Goal: Information Seeking & Learning: Learn about a topic

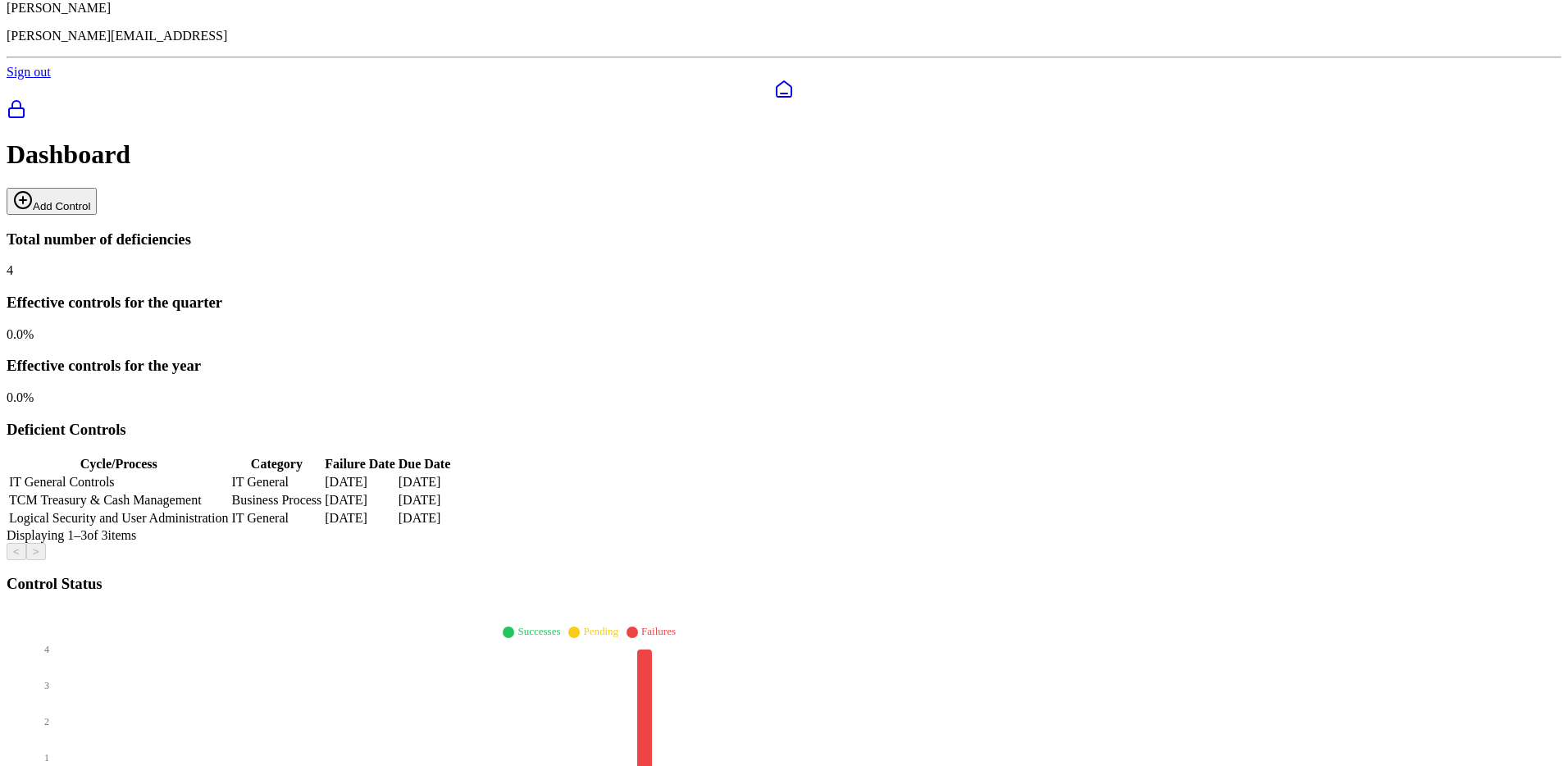
scroll to position [65, 0]
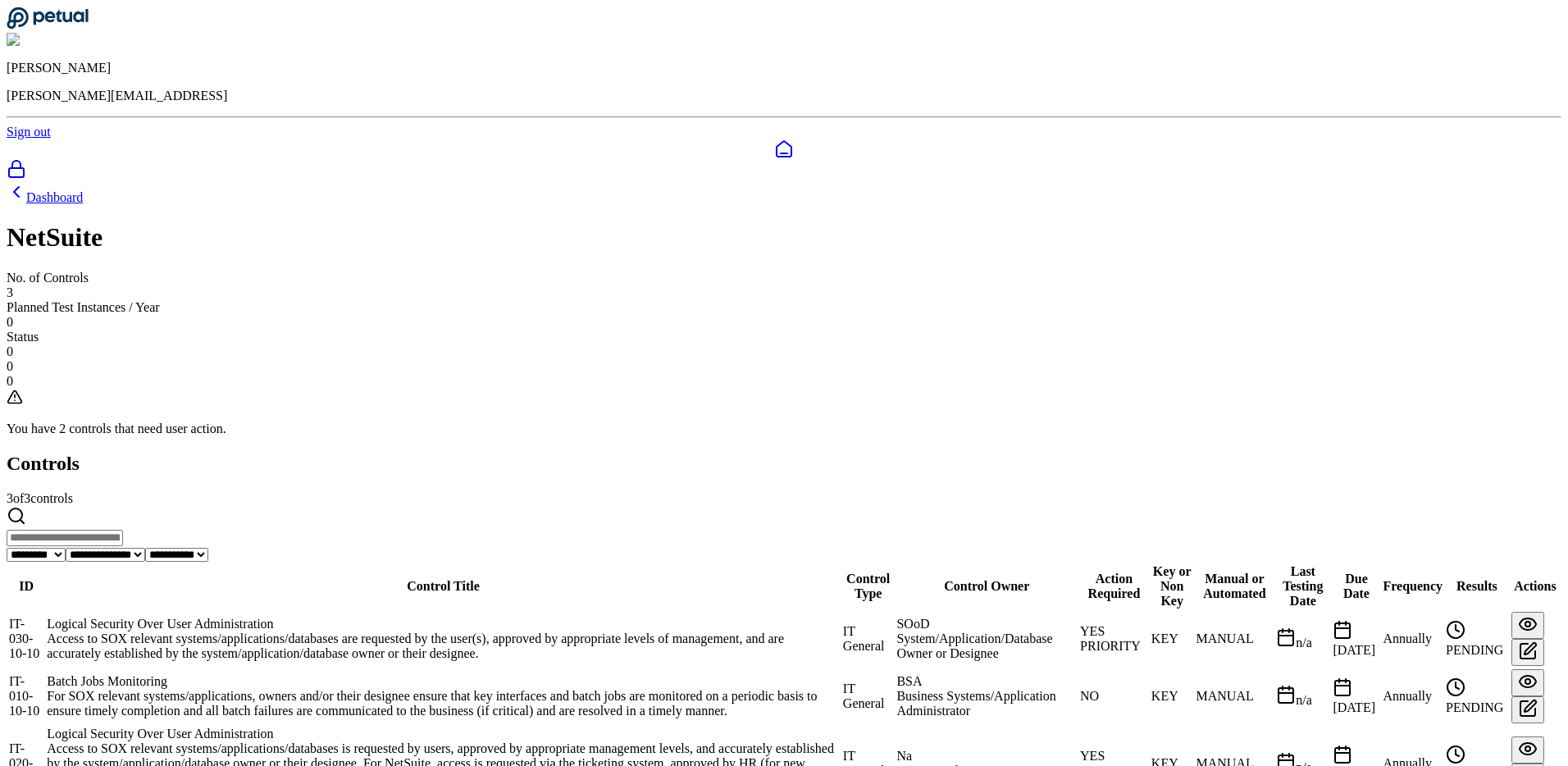
click at [44, 725] on td "IT-020-10-10" at bounding box center [26, 763] width 36 height 76
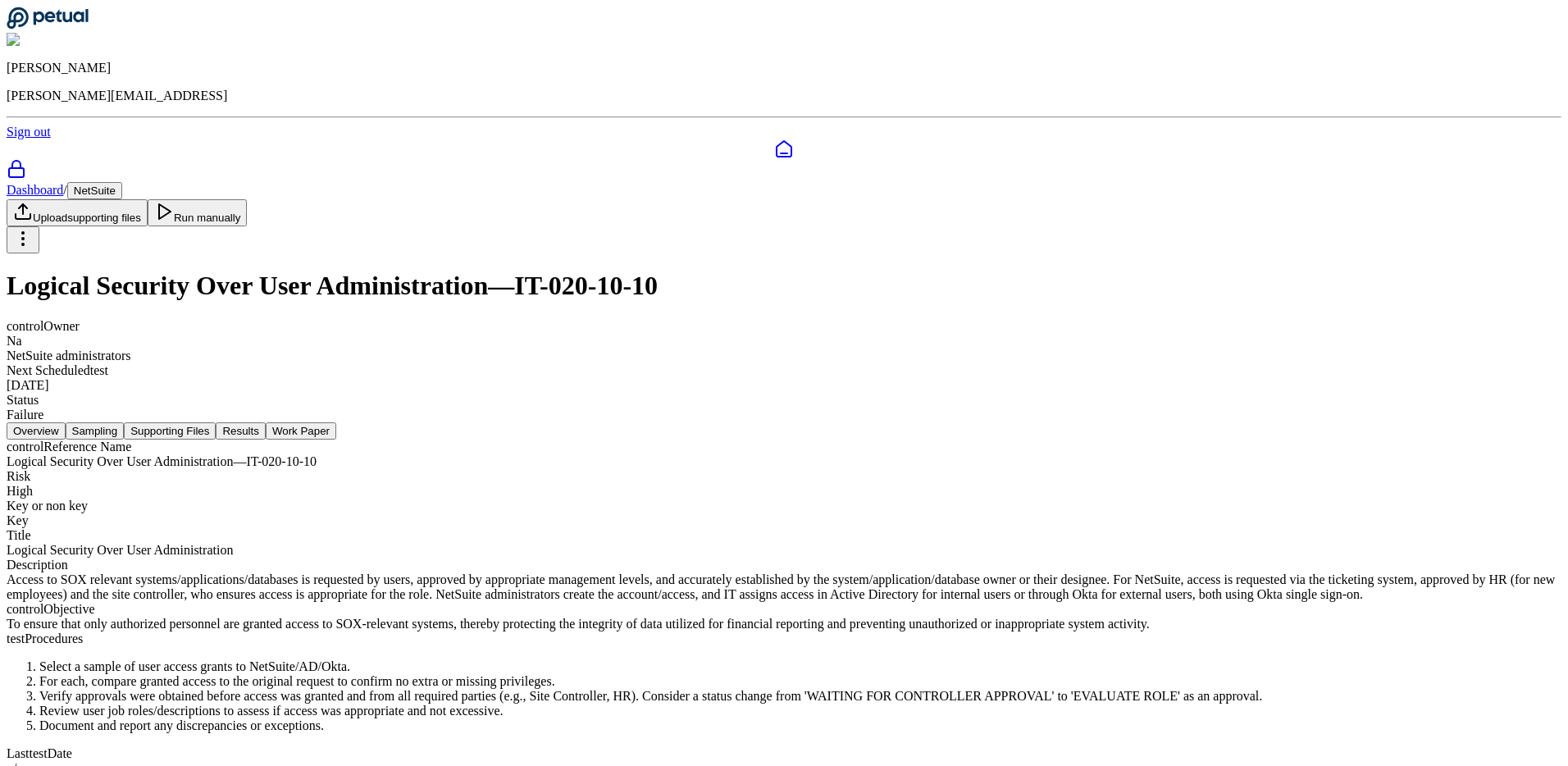
click at [215, 422] on button "Supporting Files" at bounding box center [169, 431] width 91 height 18
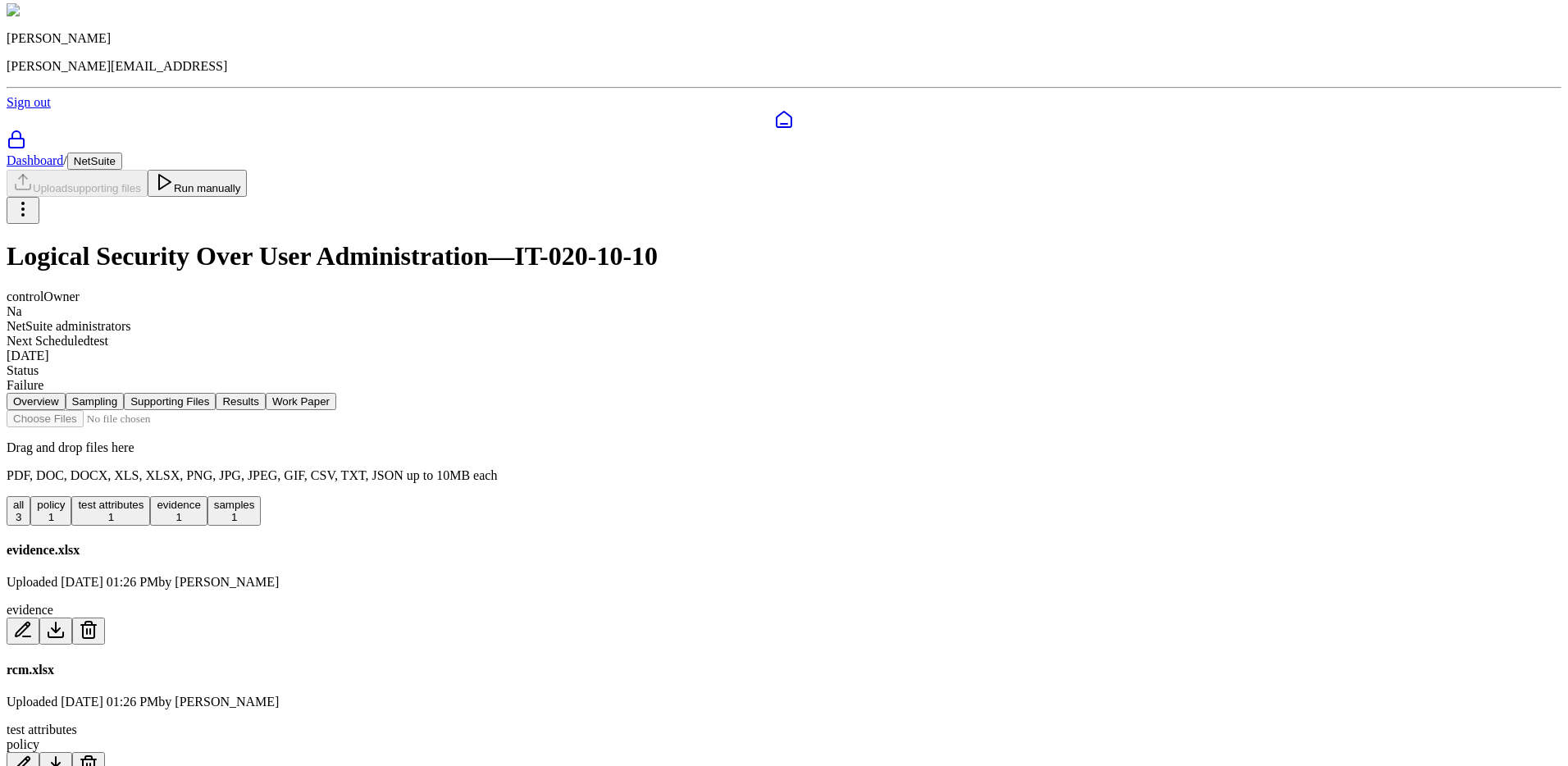
scroll to position [72, 0]
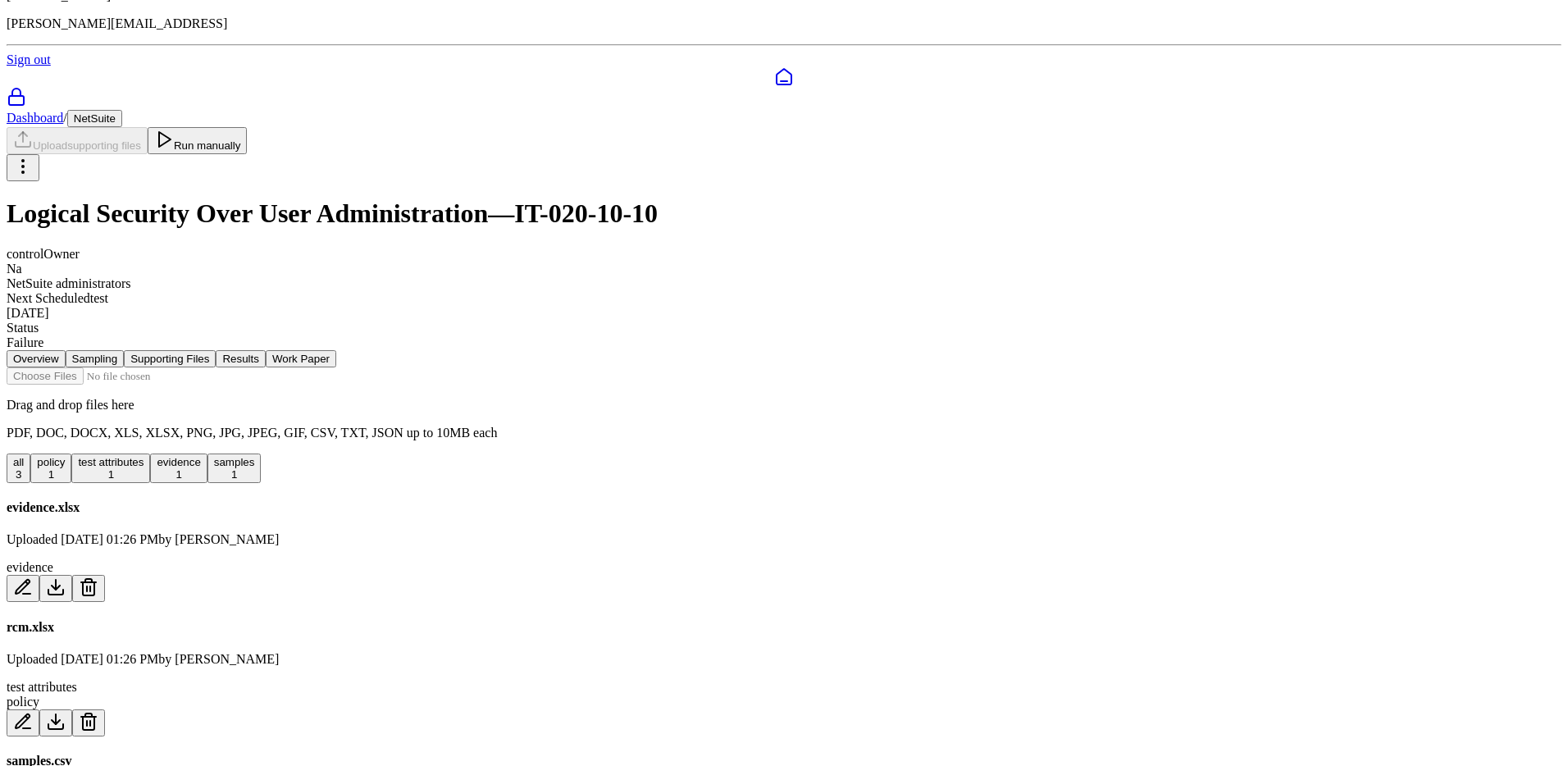
click at [125, 350] on button "Sampling" at bounding box center [95, 359] width 59 height 18
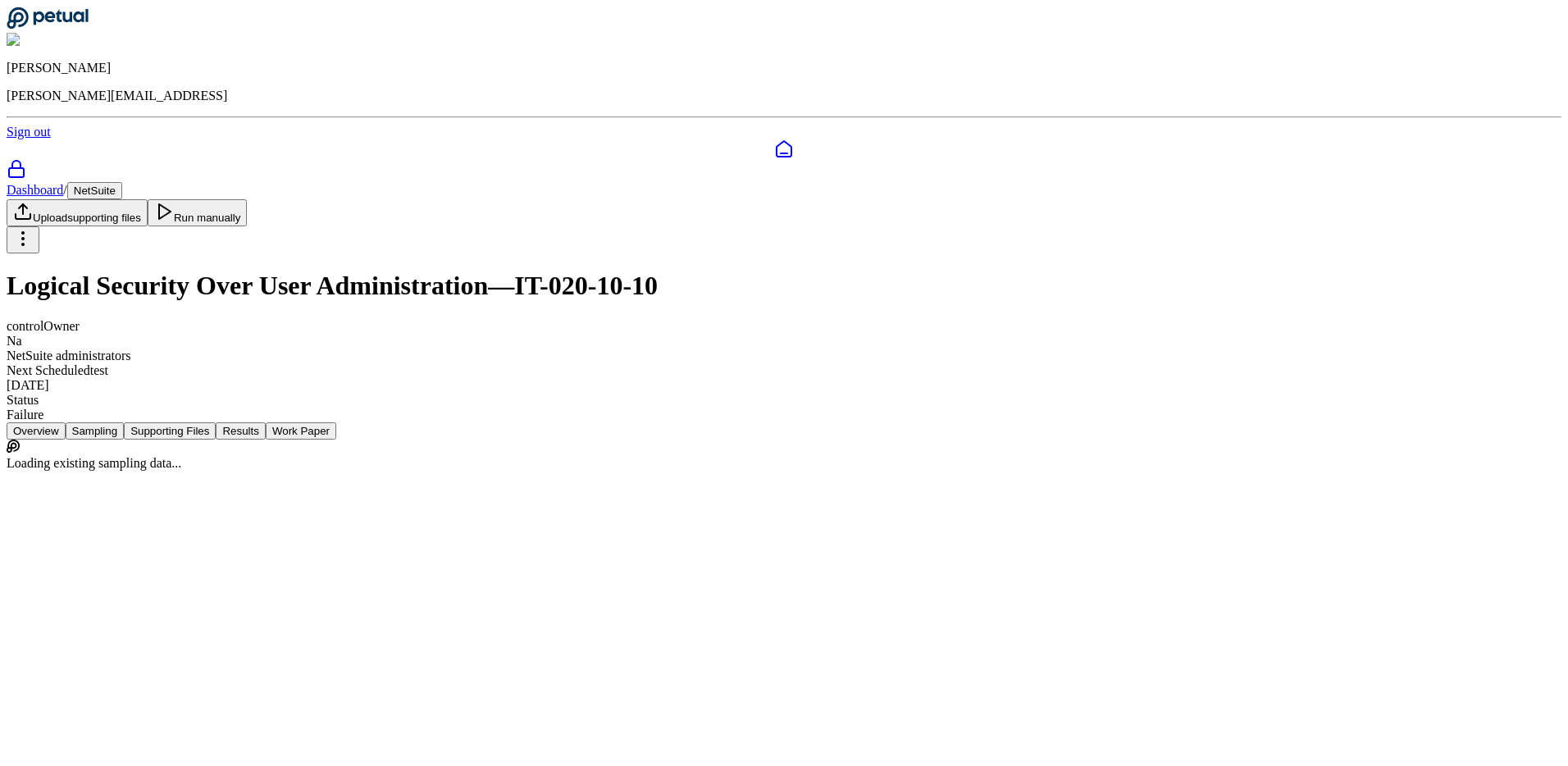
scroll to position [0, 0]
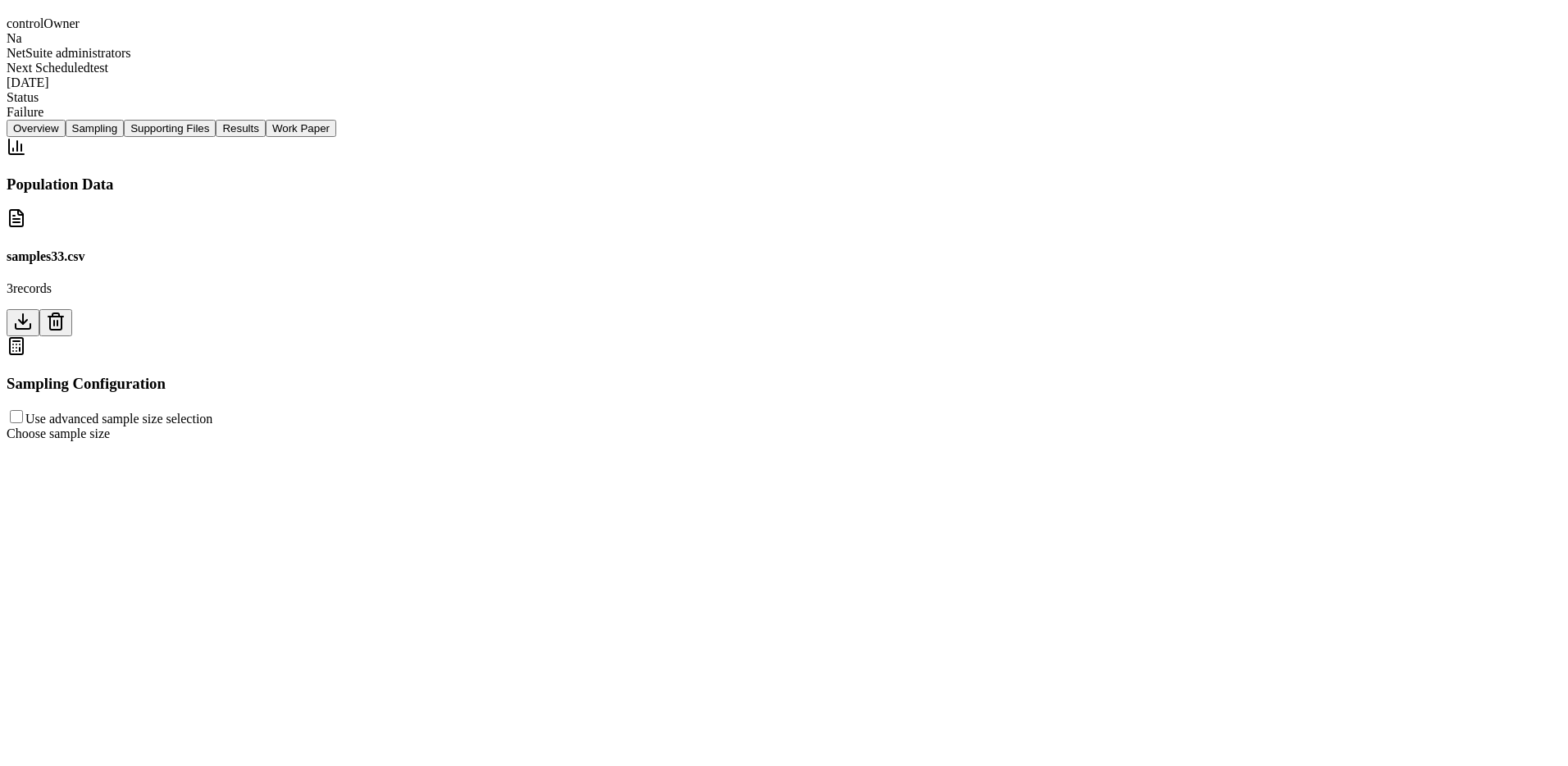
scroll to position [308, 0]
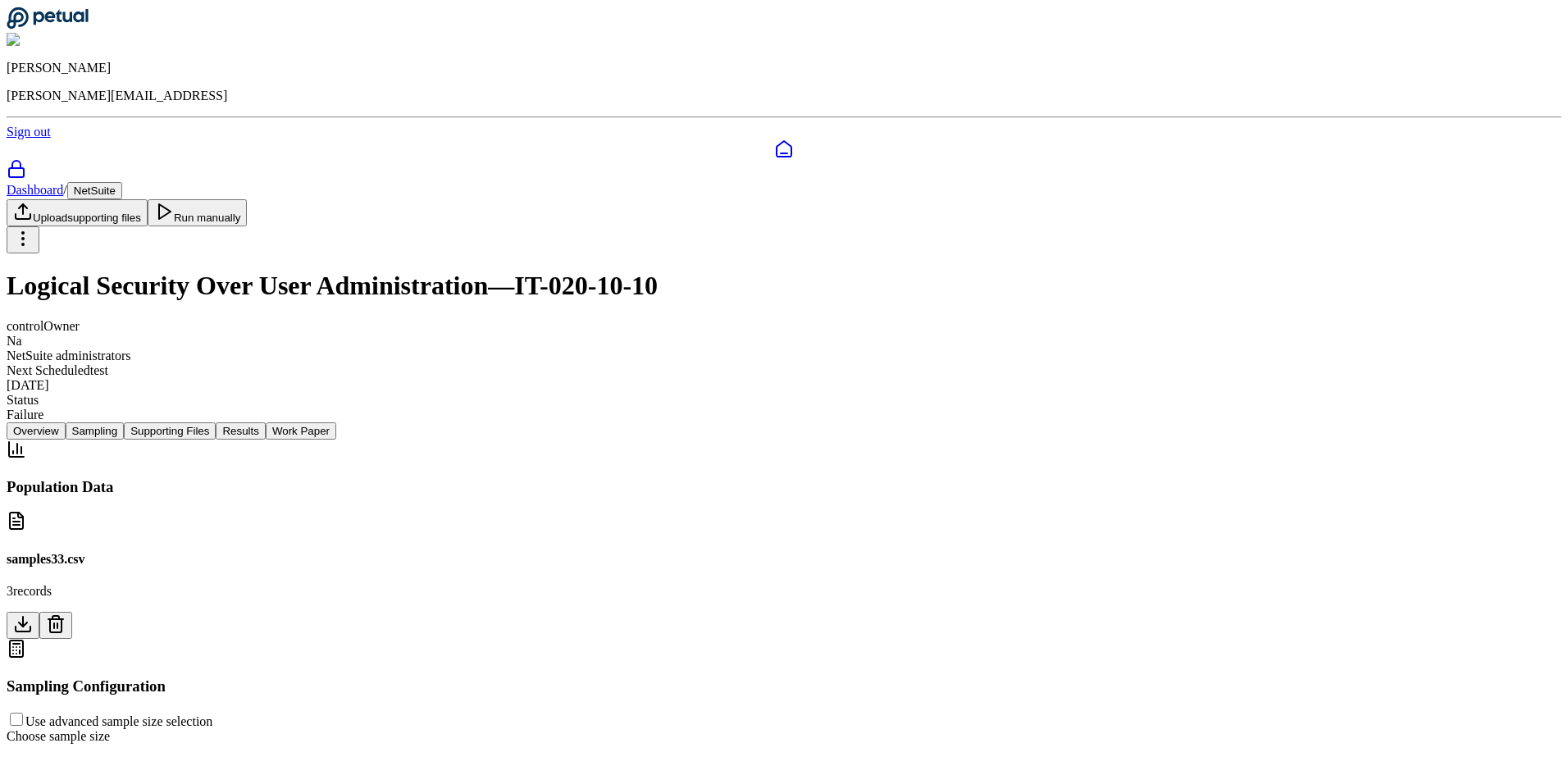
click at [59, 615] on icon at bounding box center [55, 617] width 6 height 4
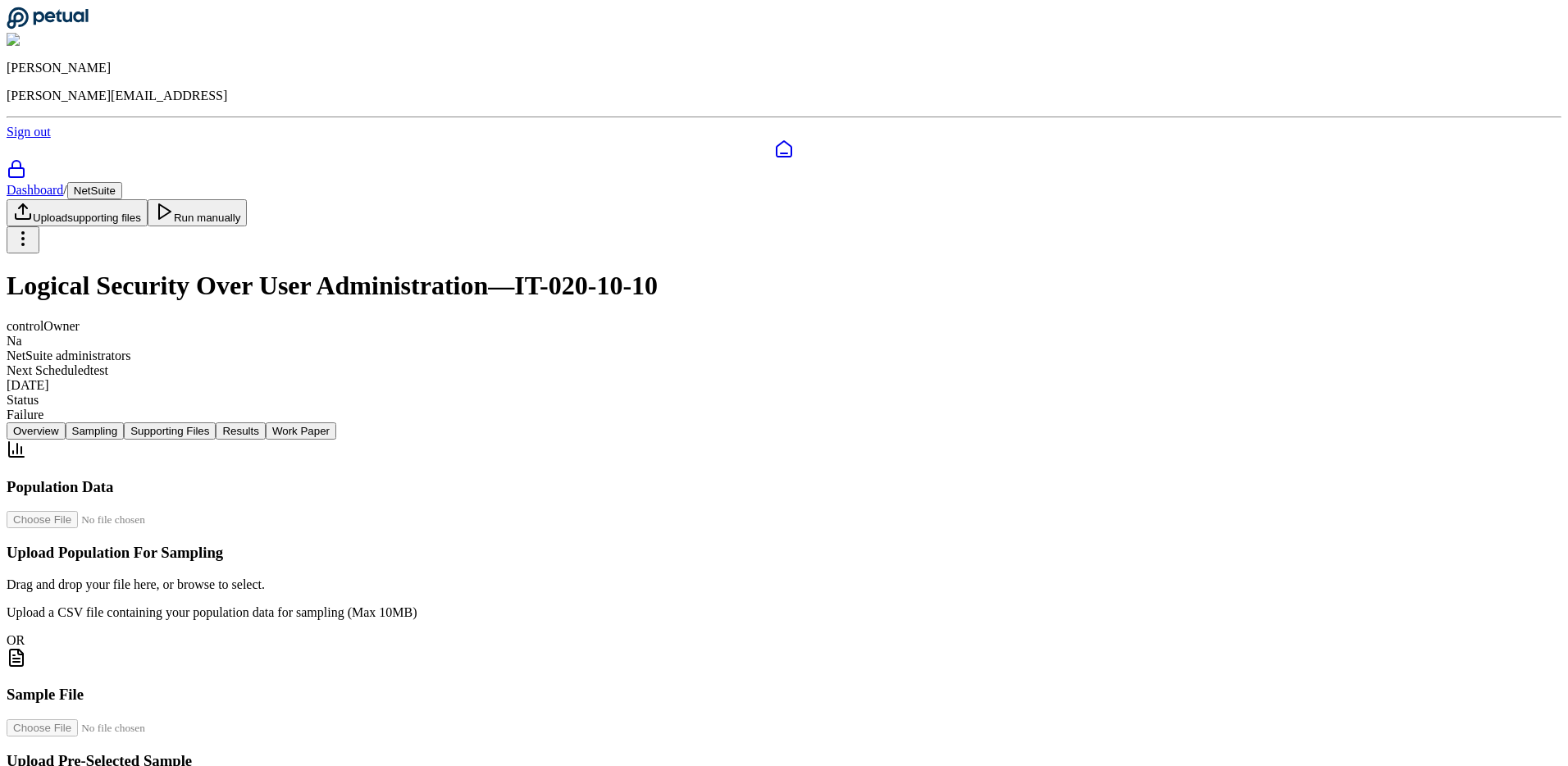
click at [215, 422] on button "Supporting Files" at bounding box center [169, 431] width 91 height 18
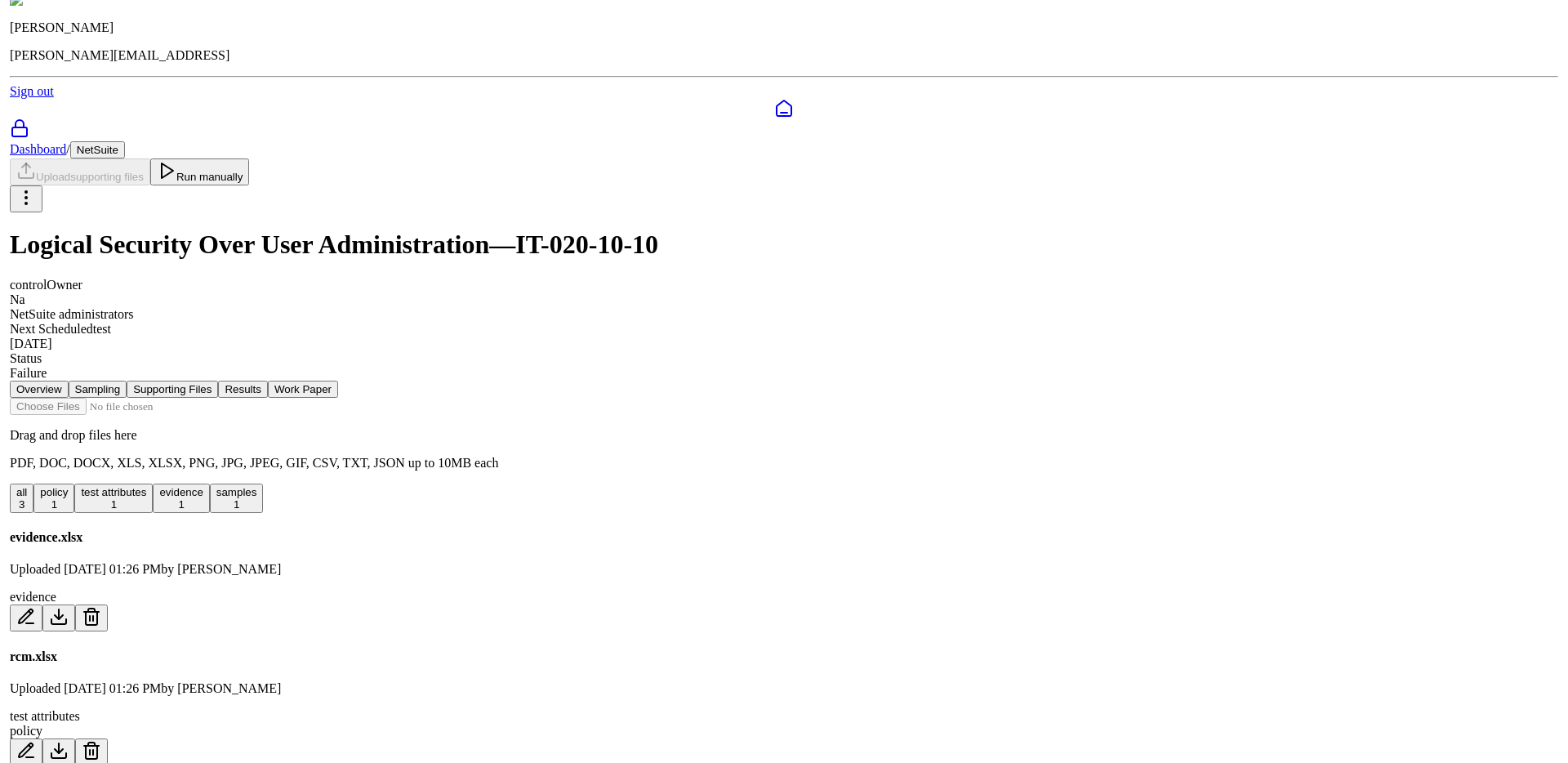
scroll to position [72, 0]
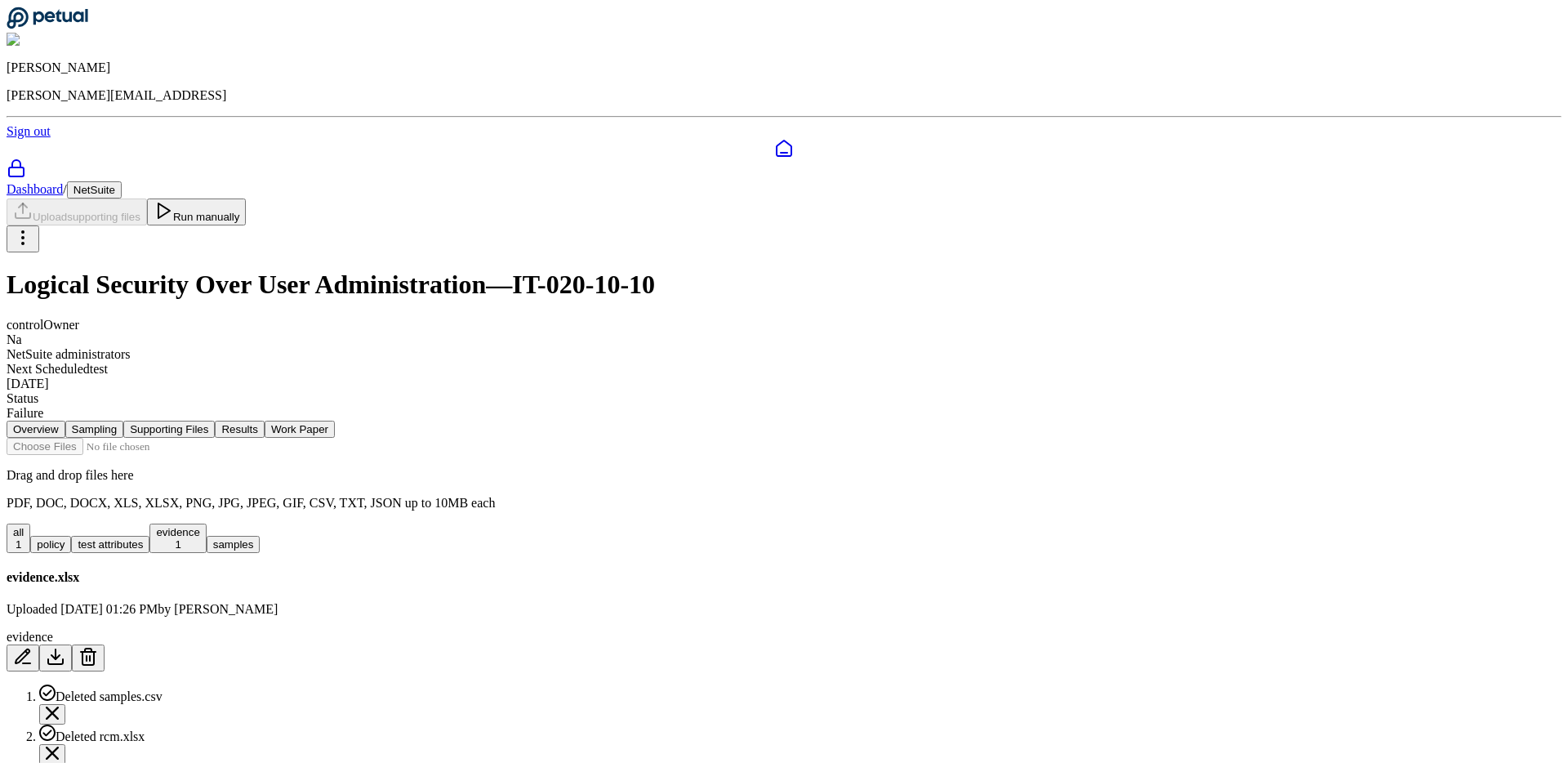
click at [206, 524] on button "evidence 1" at bounding box center [177, 538] width 56 height 29
click at [124, 421] on button "Sampling" at bounding box center [95, 429] width 59 height 17
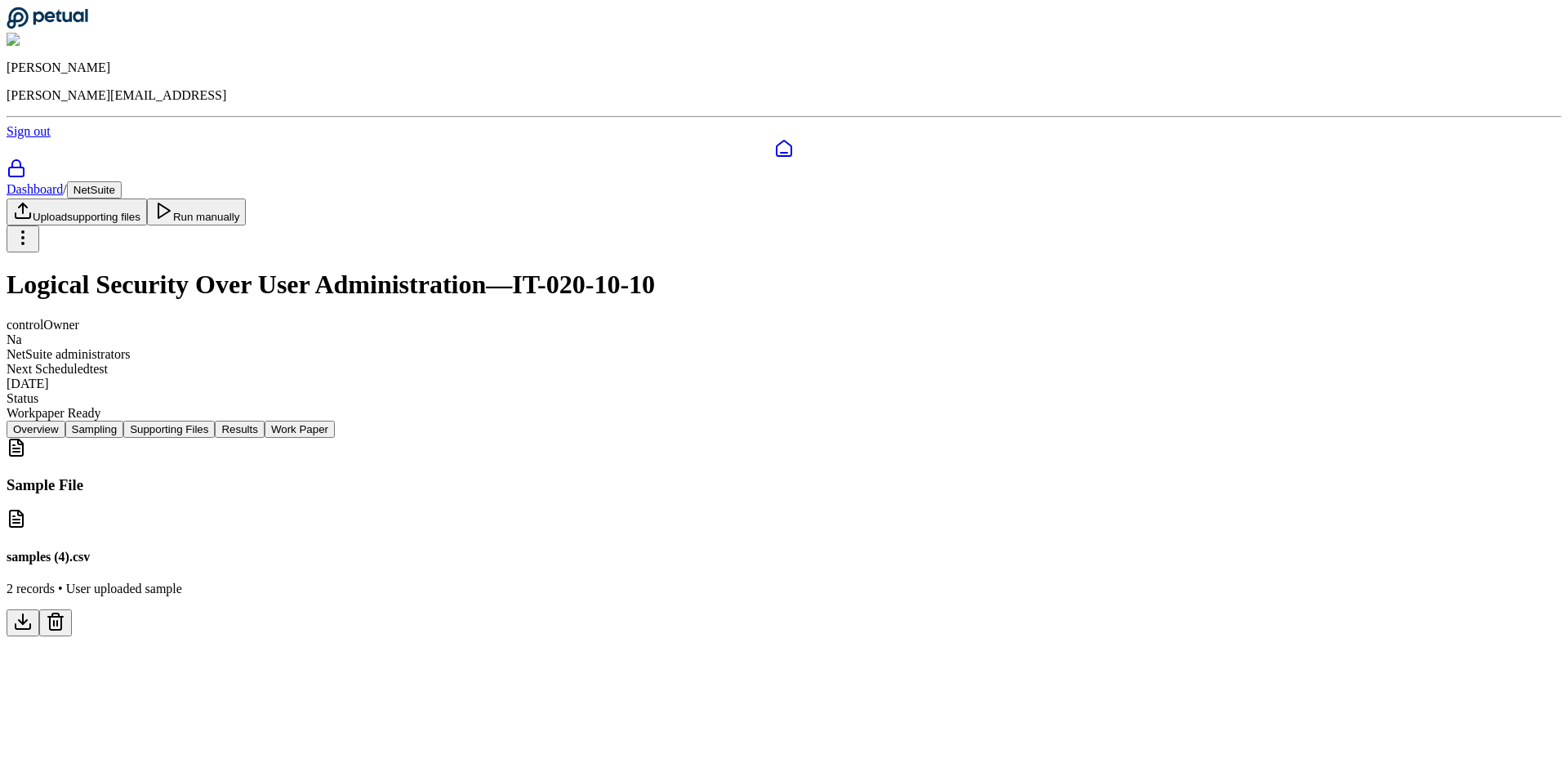
click at [214, 421] on button "Supporting Files" at bounding box center [168, 429] width 91 height 17
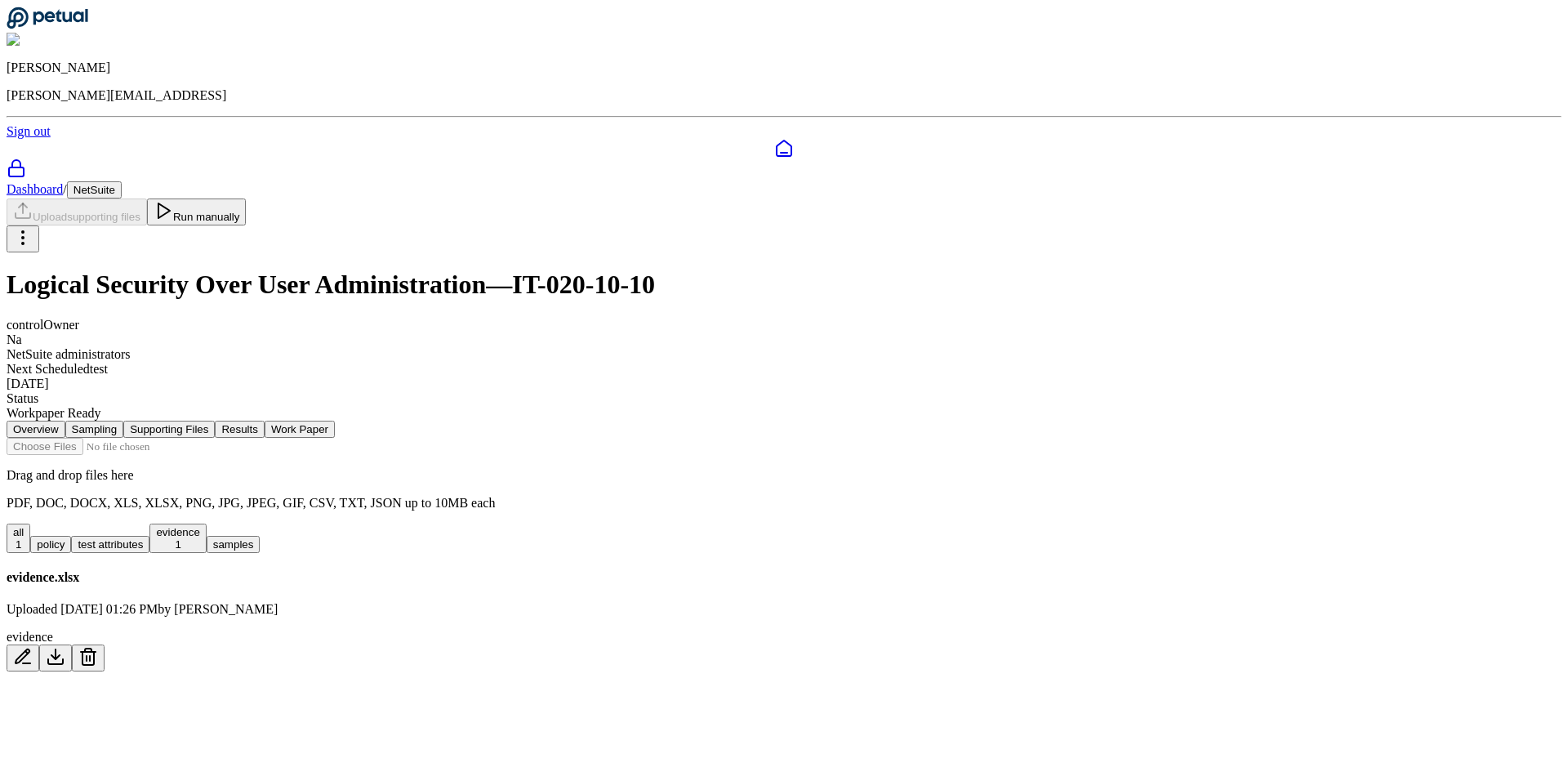
click at [264, 421] on button "Results" at bounding box center [238, 429] width 49 height 17
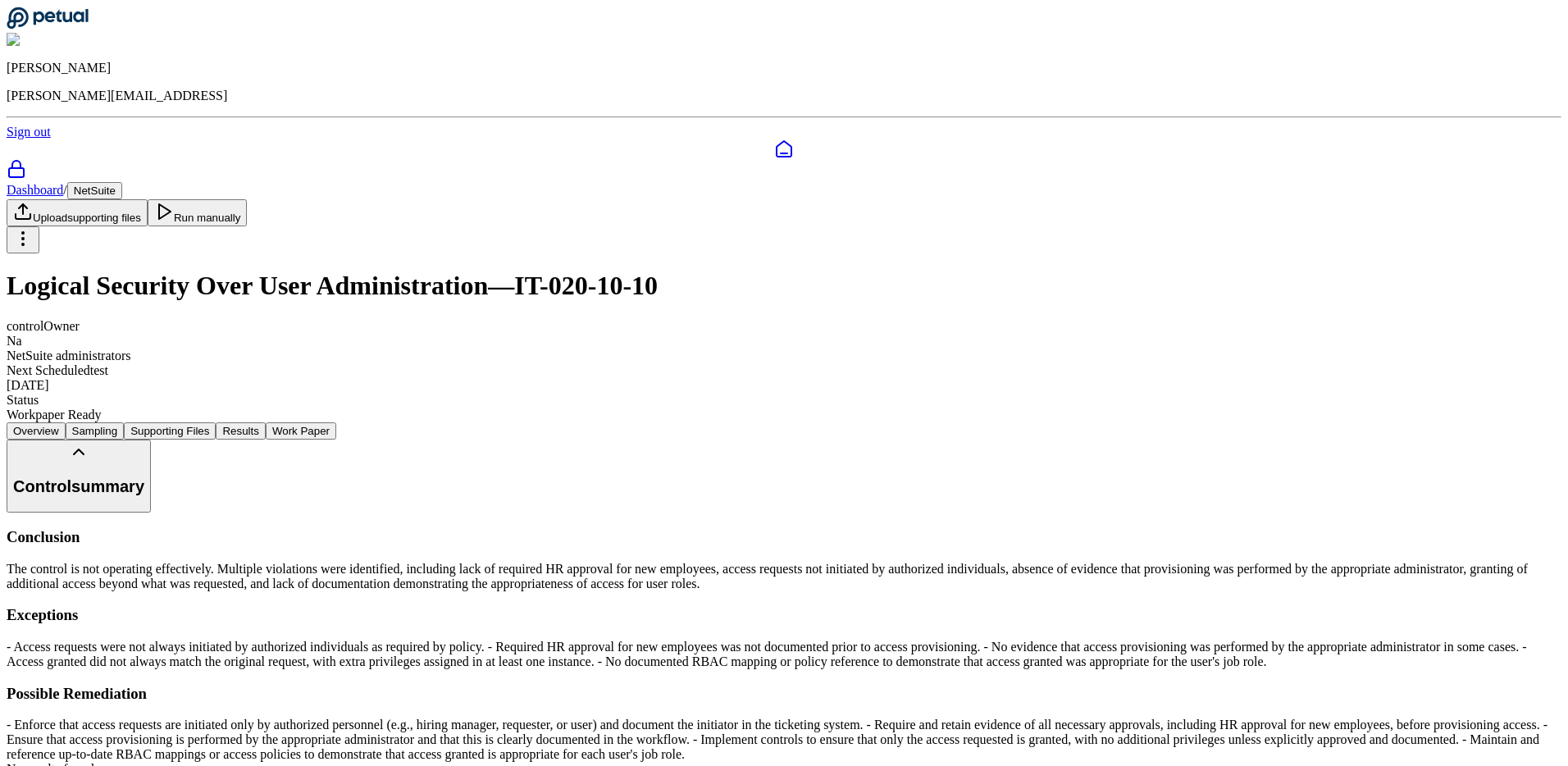
click at [336, 422] on button "Work Paper" at bounding box center [301, 431] width 70 height 18
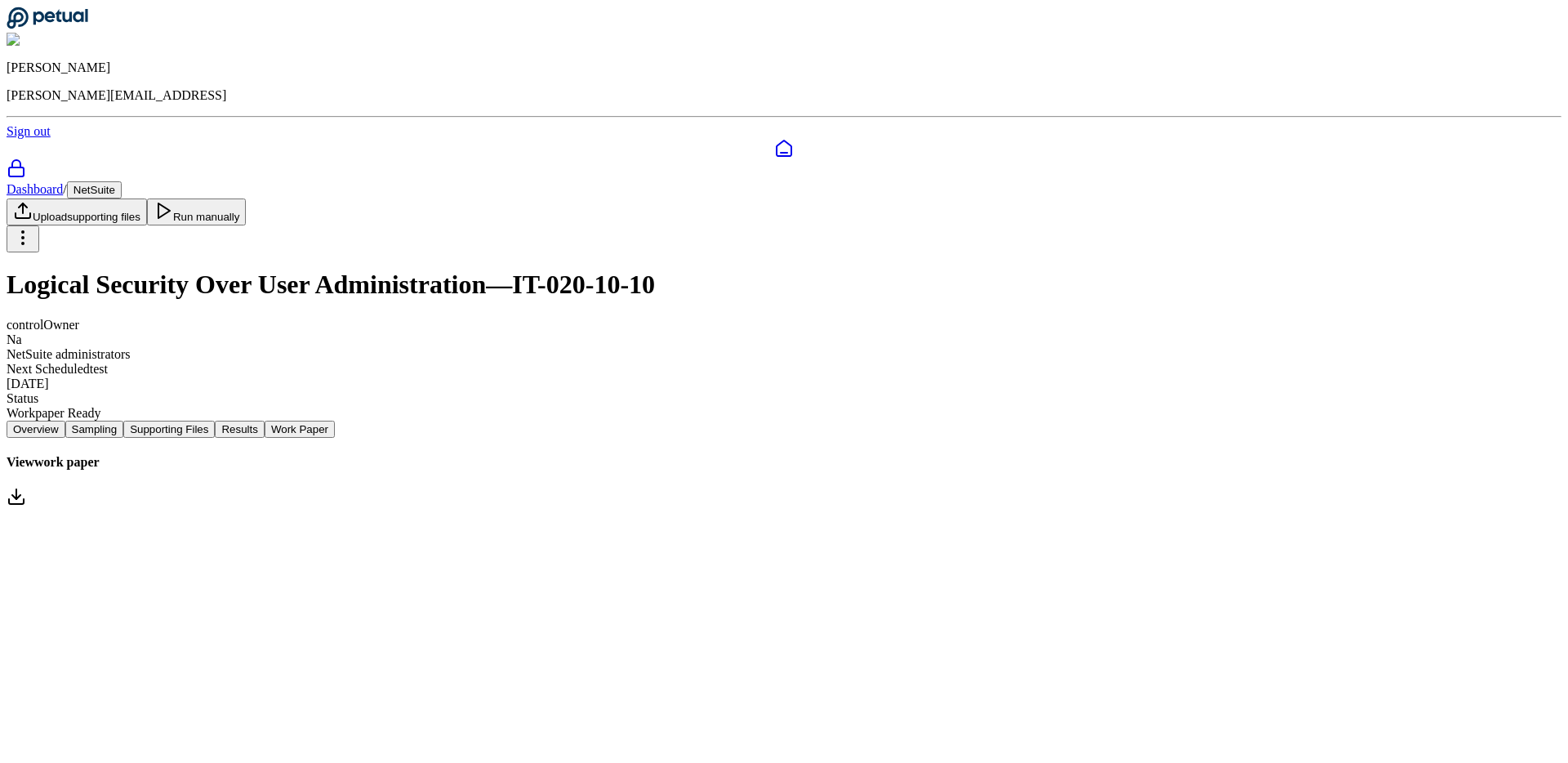
click at [264, 421] on button "Results" at bounding box center [238, 429] width 49 height 17
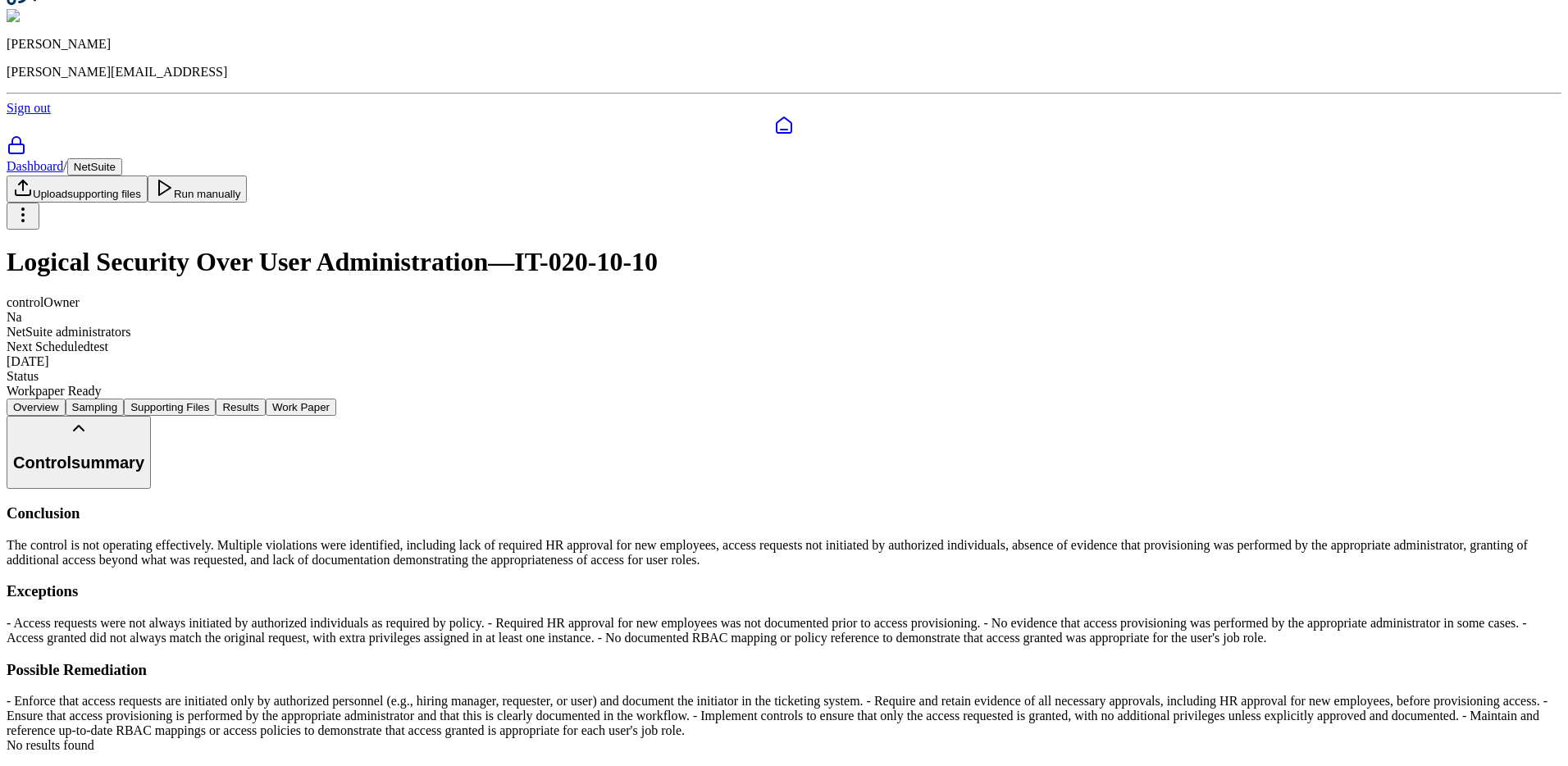
scroll to position [139, 0]
click at [336, 398] on button "Work Paper" at bounding box center [301, 407] width 70 height 18
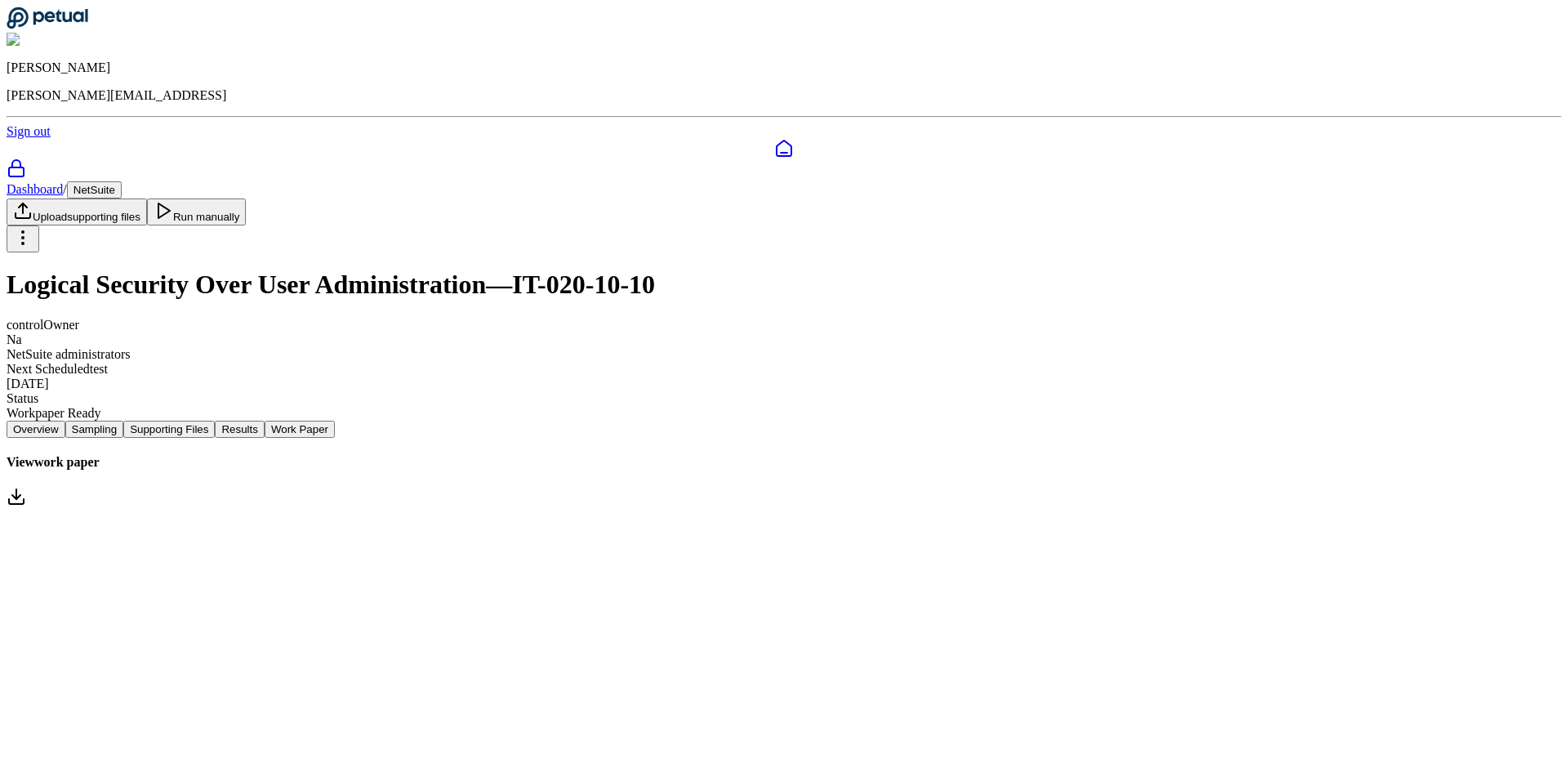
click at [214, 421] on button "Supporting Files" at bounding box center [168, 429] width 91 height 17
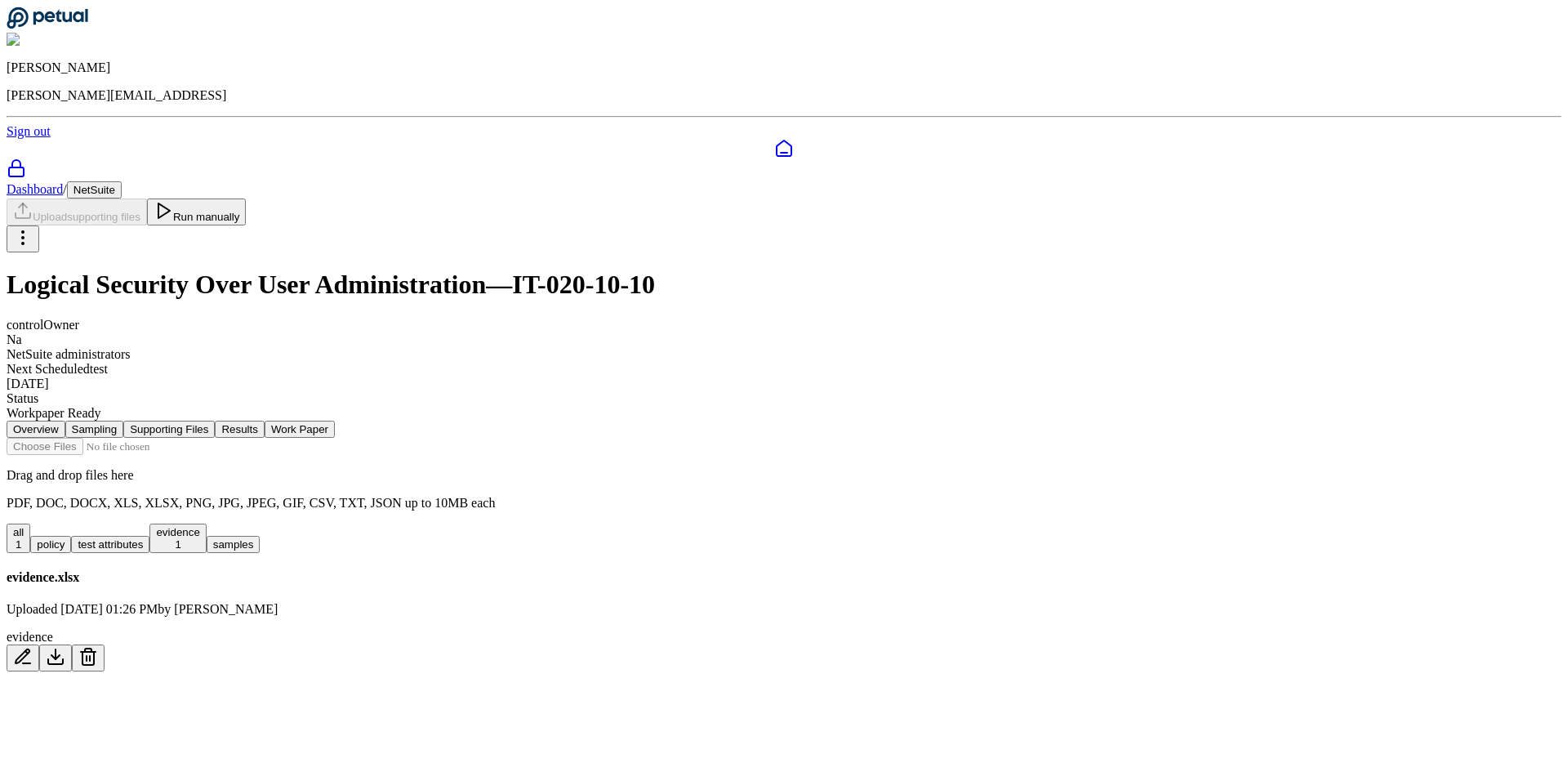
click at [247, 199] on button "Run manually" at bounding box center [197, 212] width 99 height 27
click at [214, 421] on button "Supporting Files" at bounding box center [168, 429] width 91 height 17
click at [494, 421] on nav "Overview Sampling Supporting Files Results Work Paper" at bounding box center [784, 429] width 1555 height 17
click at [481, 421] on nav "Overview Sampling Supporting Files Results Work Paper" at bounding box center [784, 429] width 1555 height 17
click at [124, 421] on button "Sampling" at bounding box center [95, 429] width 59 height 17
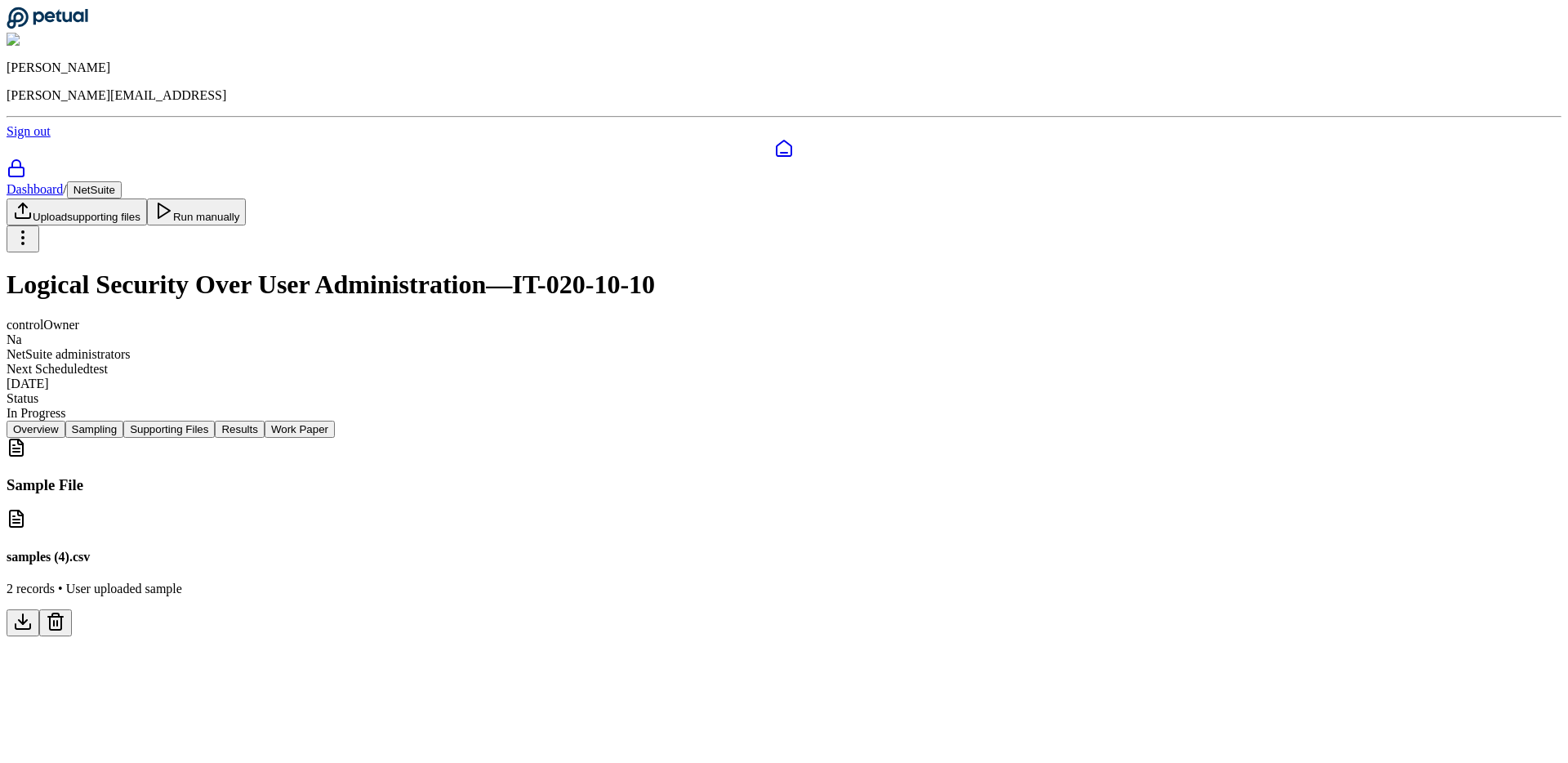
click at [214, 421] on button "Supporting Files" at bounding box center [168, 429] width 91 height 17
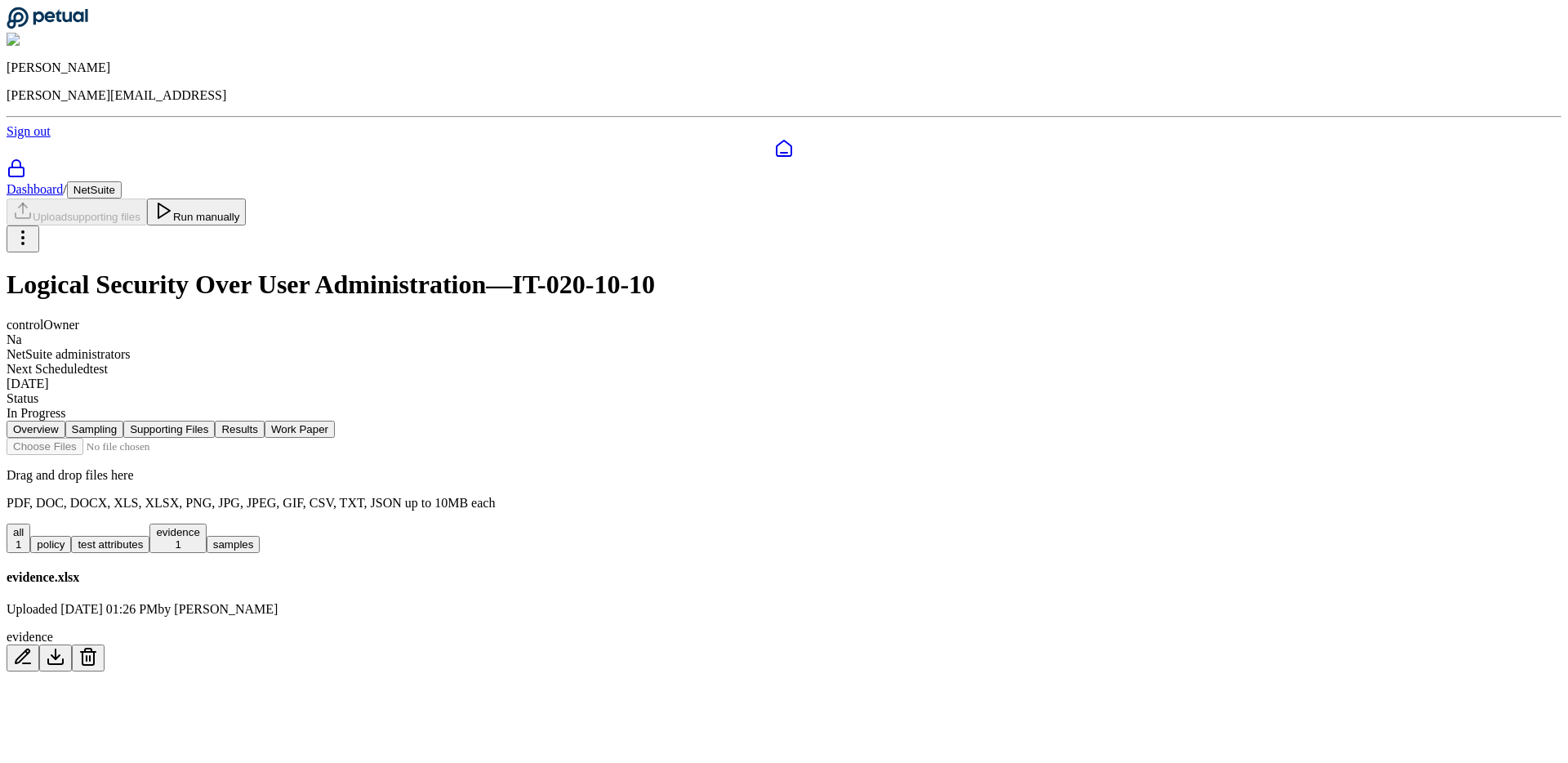
click at [206, 524] on button "evidence 1" at bounding box center [177, 538] width 56 height 29
click at [225, 421] on div "Overview Sampling Supporting Files Results Work Paper Drag and drop files here …" at bounding box center [784, 546] width 1555 height 251
click at [630, 587] on div "evidence.xlsx Uploaded Aug 20, 2025, 01:26 PM by Eliot Walker evidence" at bounding box center [784, 620] width 1555 height 101
drag, startPoint x: 627, startPoint y: 574, endPoint x: 596, endPoint y: 545, distance: 42.4
click at [625, 574] on div "evidence.xlsx Uploaded Aug 20, 2025, 01:26 PM by Eliot Walker evidence" at bounding box center [784, 620] width 1555 height 101
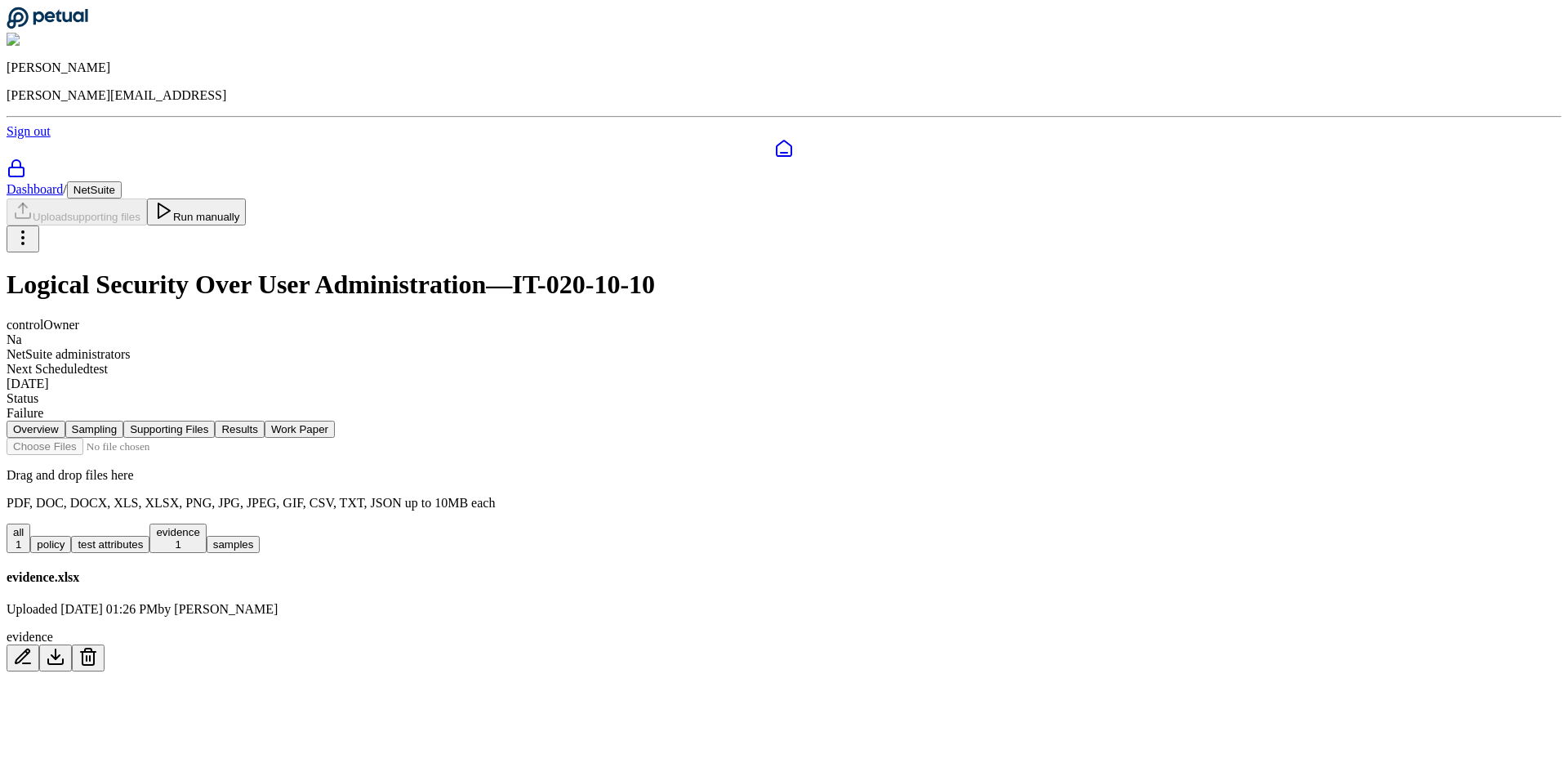
click at [264, 421] on button "Results" at bounding box center [238, 429] width 49 height 17
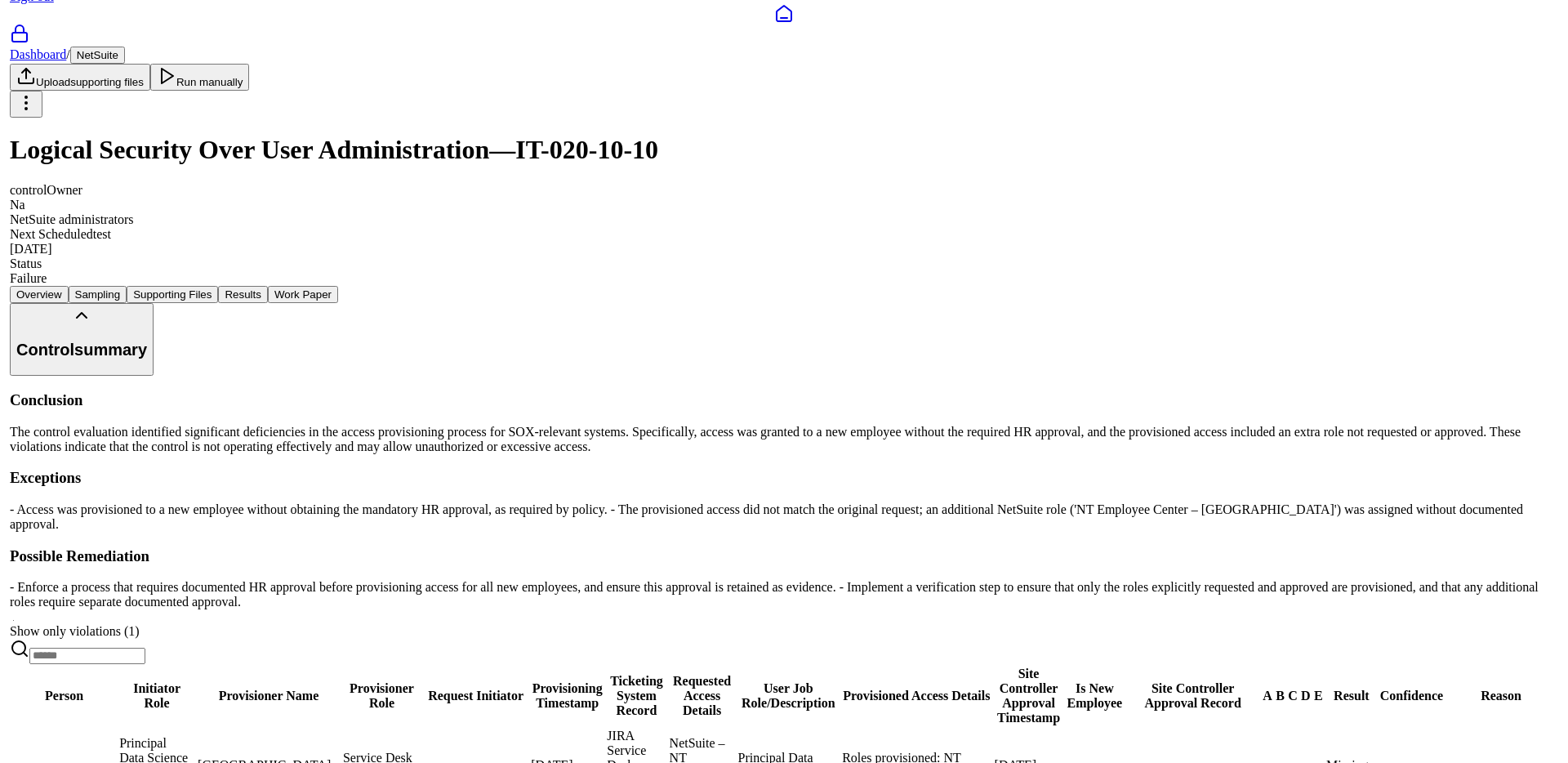
scroll to position [207, 0]
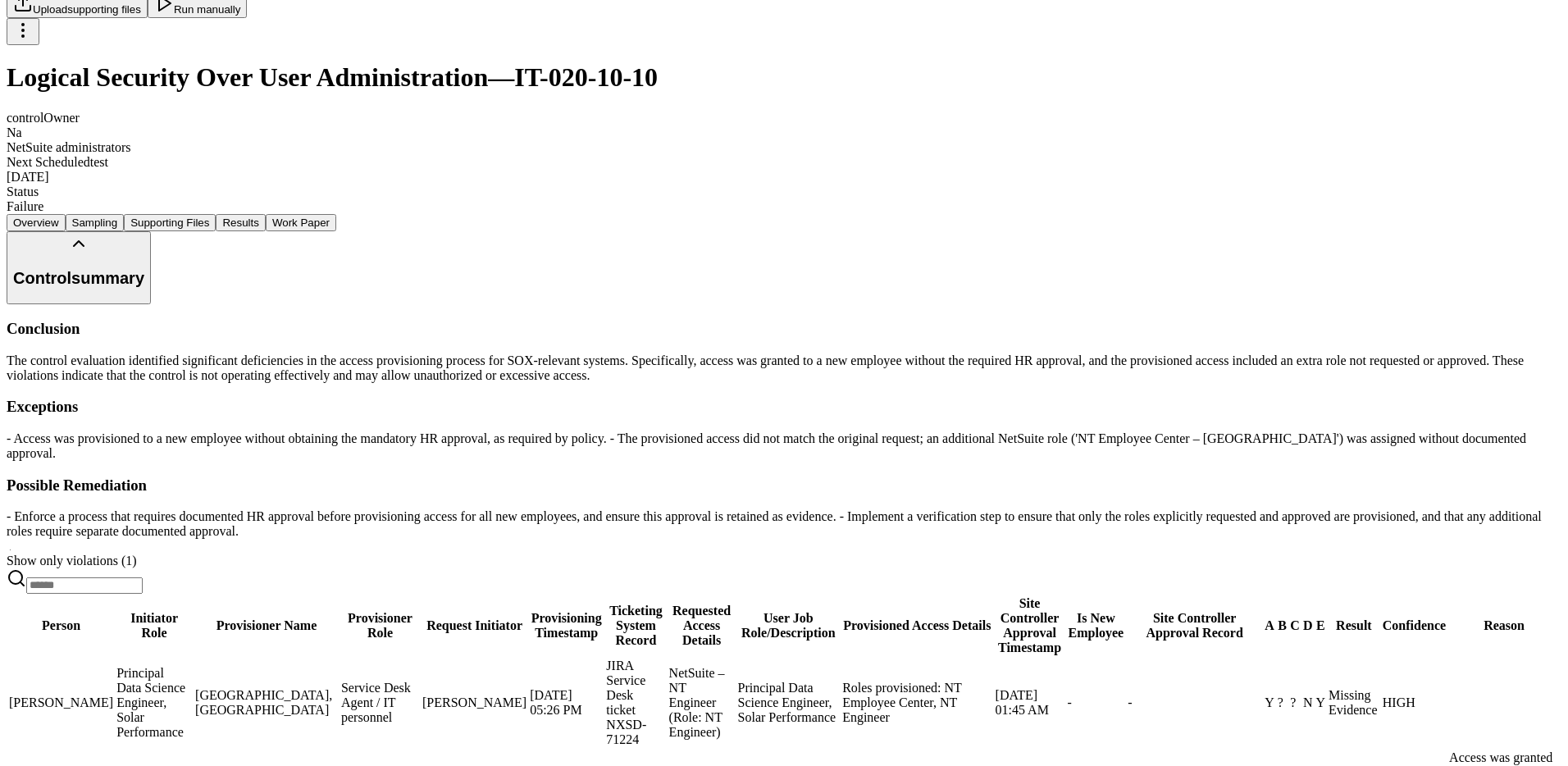
click at [193, 658] on td "Principal Data Science Engineer, Solar Performance" at bounding box center [153, 703] width 77 height 91
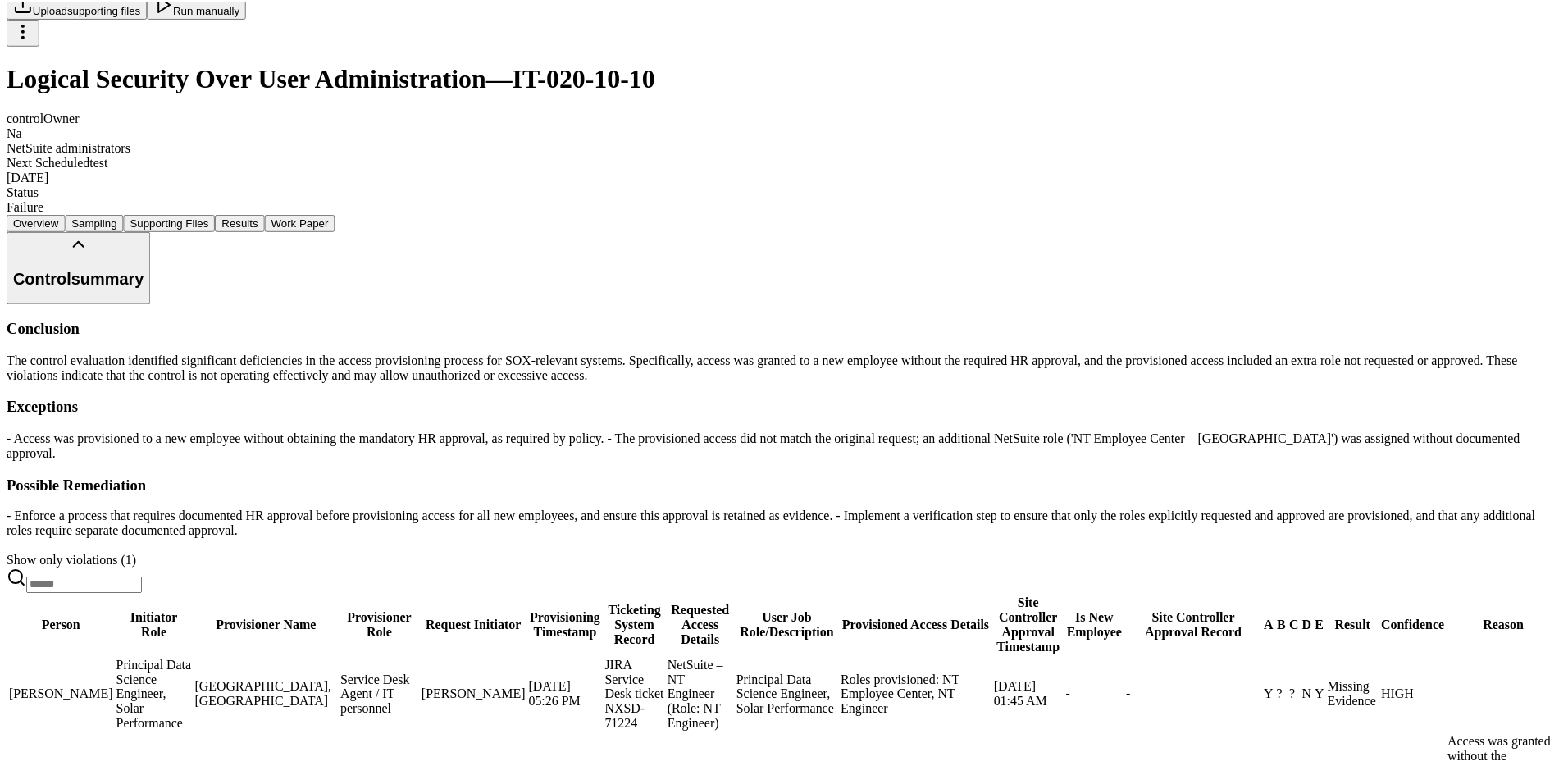
scroll to position [450, 0]
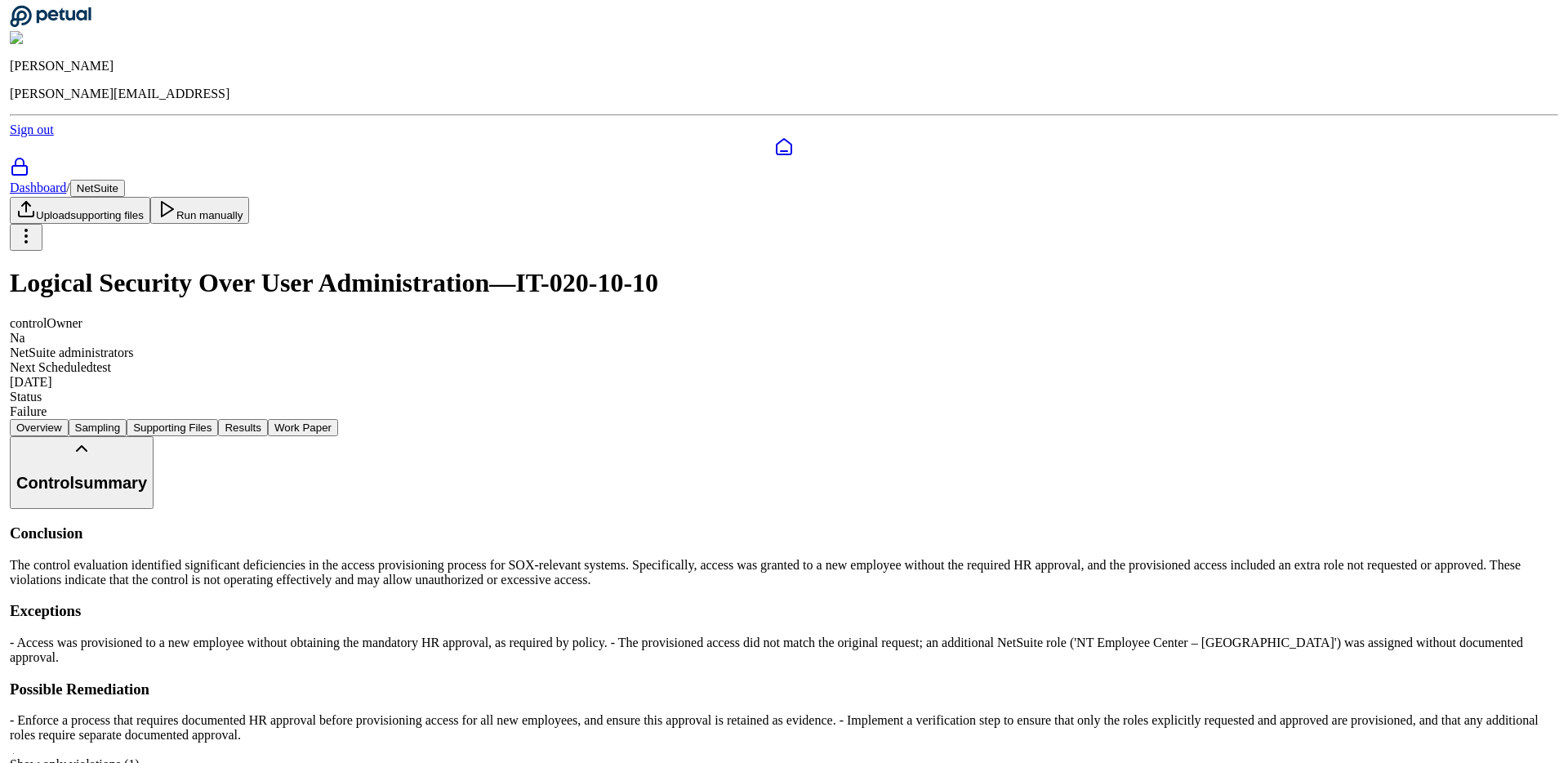
scroll to position [0, 0]
click at [335, 421] on button "Work Paper" at bounding box center [300, 429] width 70 height 17
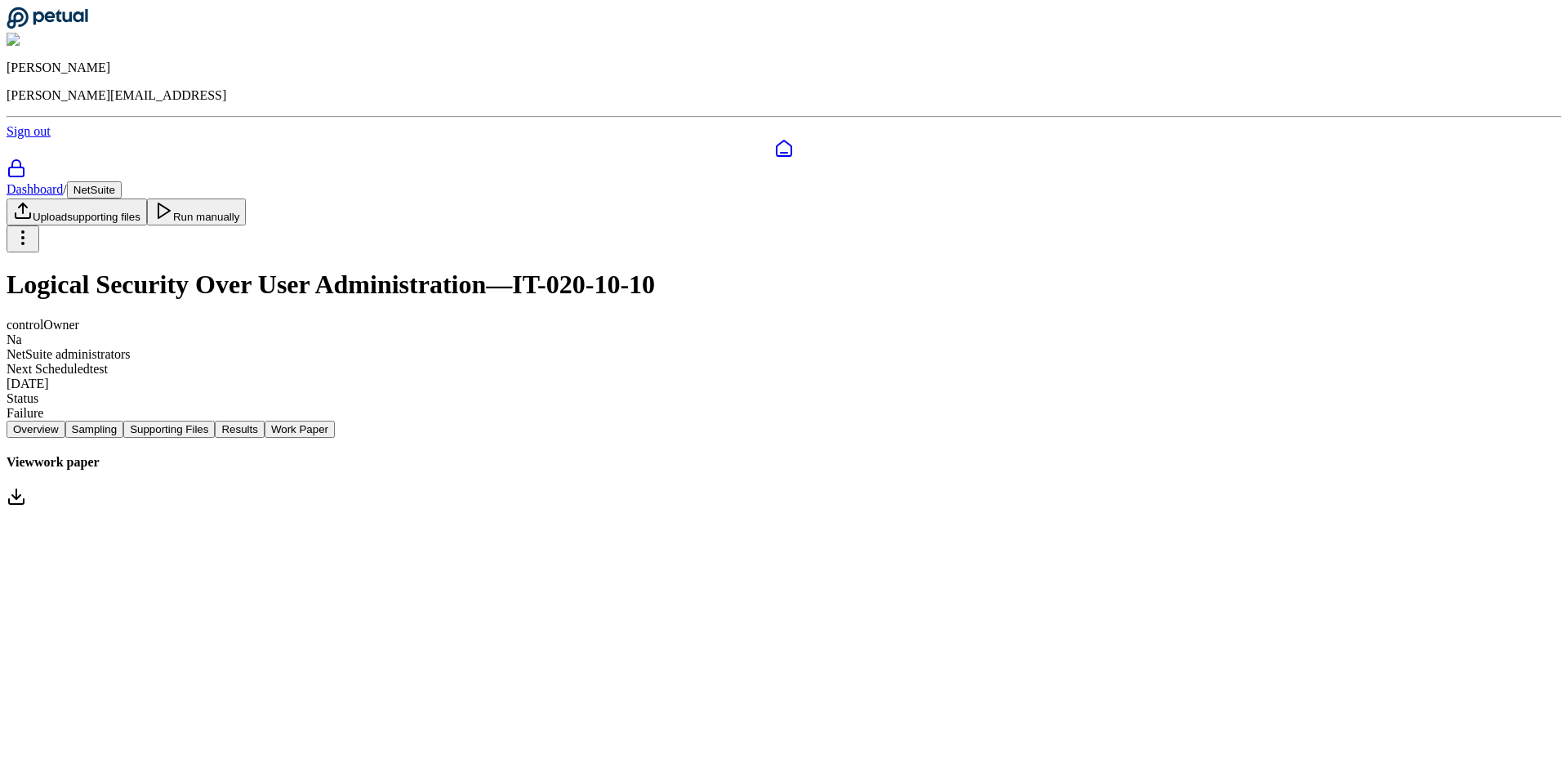
click at [886, 455] on link "View work paper" at bounding box center [784, 481] width 1555 height 54
